Goal: Task Accomplishment & Management: Use online tool/utility

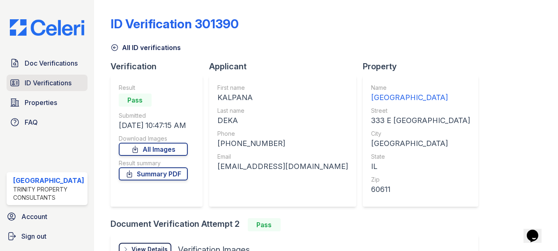
click at [60, 82] on span "ID Verifications" at bounding box center [48, 83] width 47 height 10
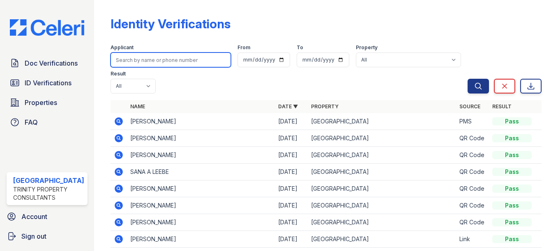
drag, startPoint x: 152, startPoint y: 61, endPoint x: 296, endPoint y: 164, distance: 177.6
click at [164, 66] on input "search" at bounding box center [170, 60] width 120 height 15
type input "zac"
click at [467, 79] on button "Search" at bounding box center [477, 86] width 21 height 15
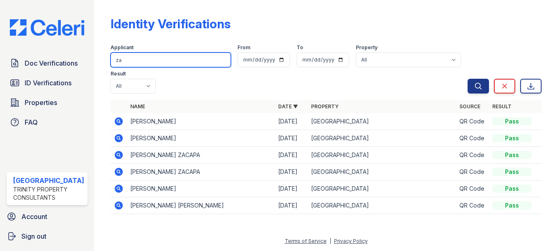
type input "z"
type input "sibbit"
click at [467, 79] on button "Search" at bounding box center [477, 86] width 21 height 15
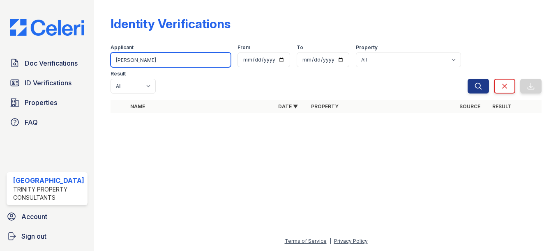
type input "[PERSON_NAME]"
click at [467, 79] on button "Search" at bounding box center [477, 86] width 21 height 15
